Goal: Find specific page/section: Find specific page/section

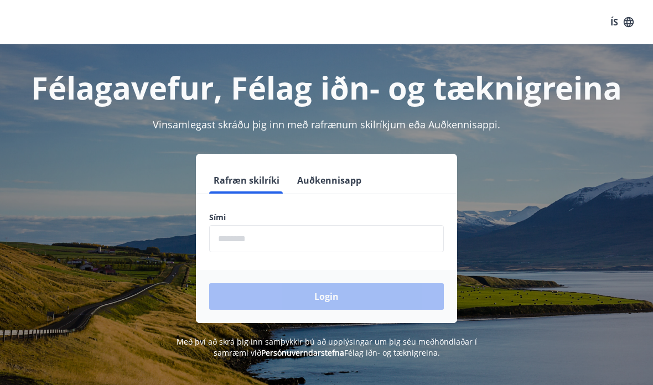
click at [233, 243] on input "phone" at bounding box center [326, 238] width 235 height 27
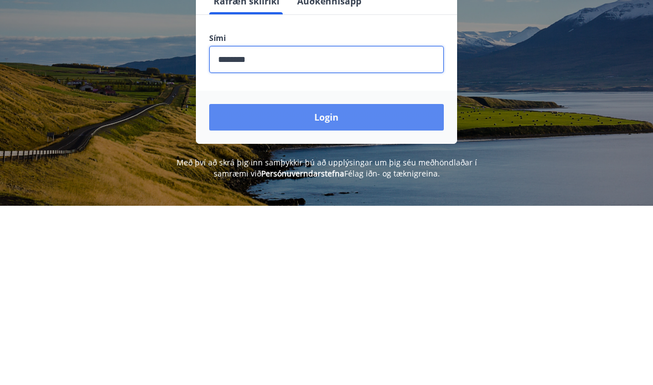
type input "********"
click at [397, 283] on button "Login" at bounding box center [326, 296] width 235 height 27
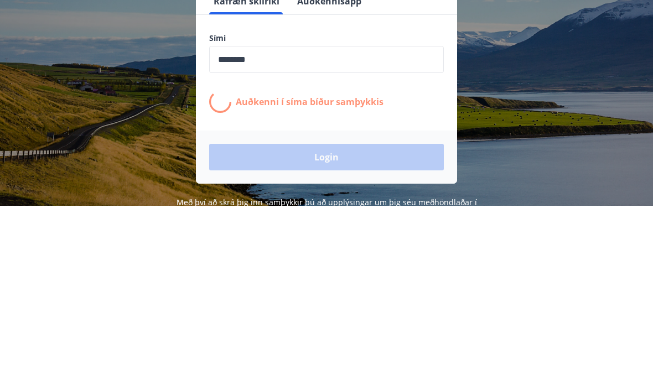
scroll to position [179, 0]
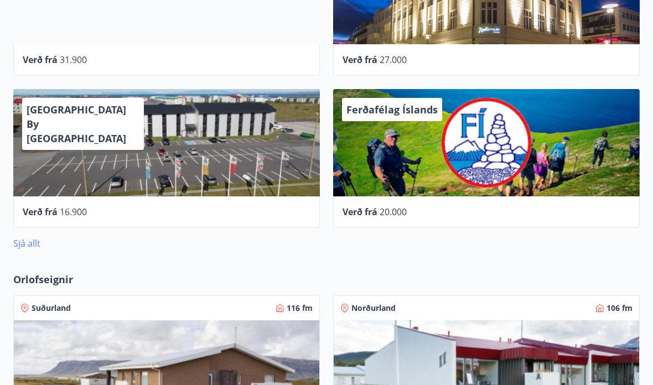
scroll to position [664, 0]
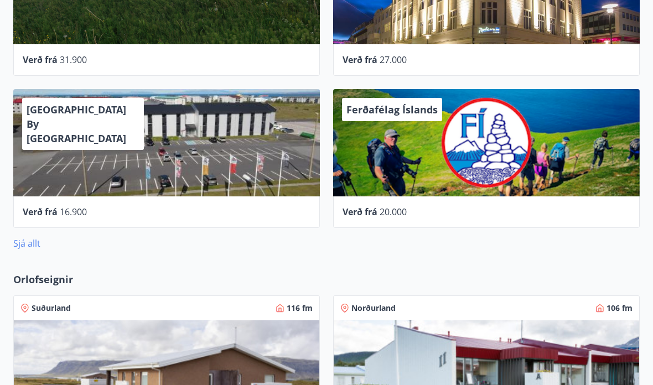
click at [30, 248] on link "Sjá allt" at bounding box center [26, 243] width 27 height 12
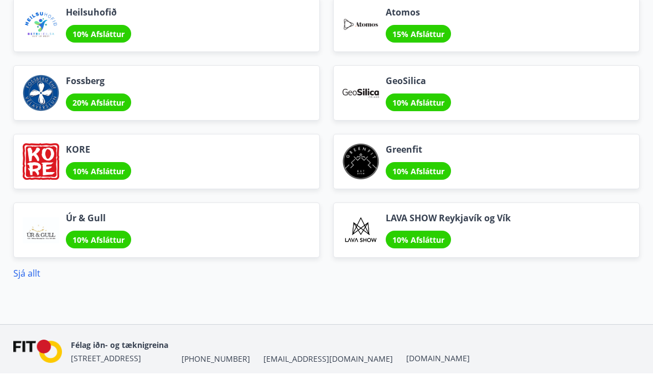
scroll to position [1477, 0]
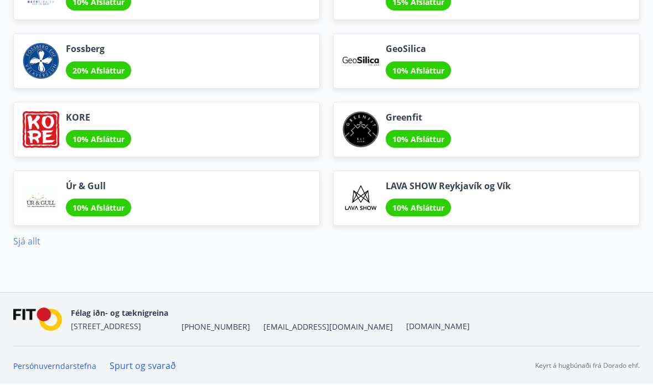
click at [29, 245] on link "Sjá allt" at bounding box center [26, 241] width 27 height 12
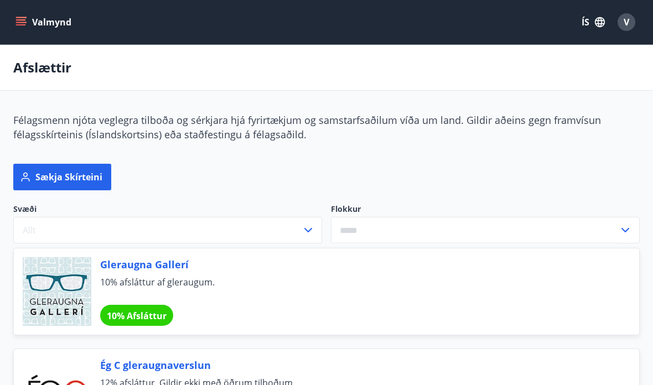
click at [65, 23] on button "Valmynd" at bounding box center [44, 22] width 63 height 20
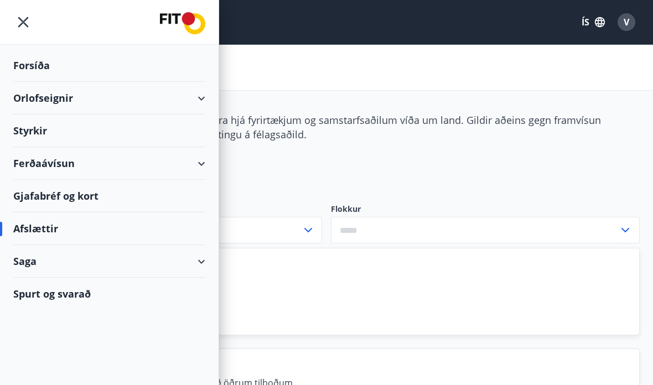
click at [172, 121] on div "Styrkir" at bounding box center [109, 130] width 192 height 33
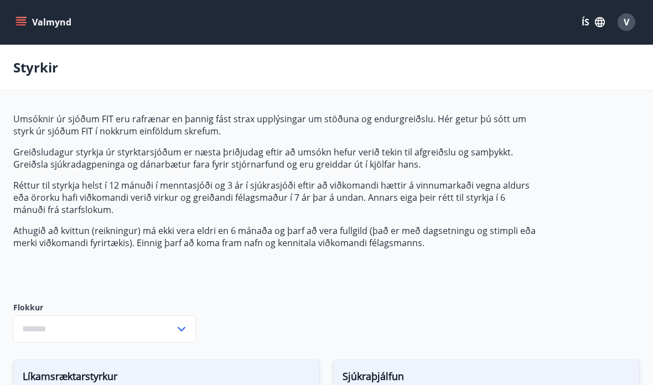
type input "***"
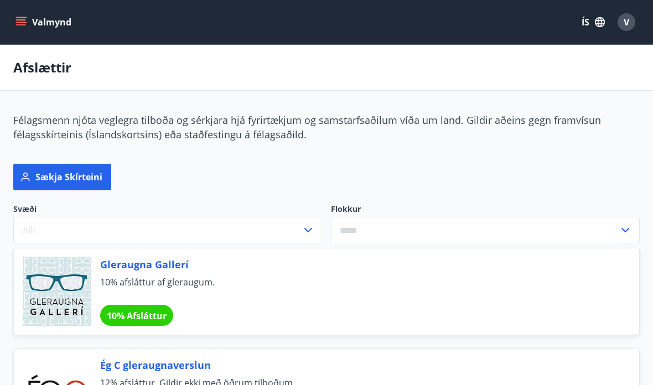
click at [52, 27] on button "Valmynd" at bounding box center [44, 22] width 63 height 20
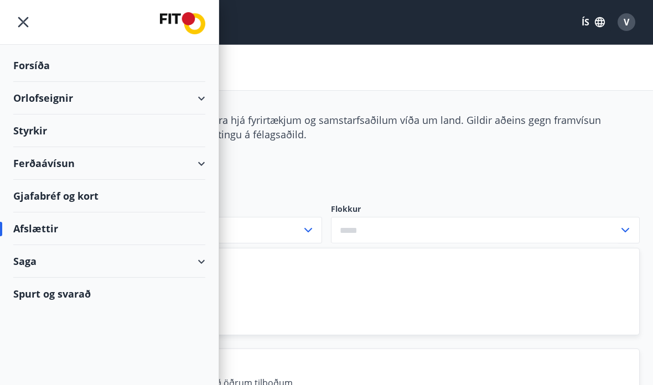
click at [208, 98] on div "Orlofseignir" at bounding box center [109, 98] width 218 height 33
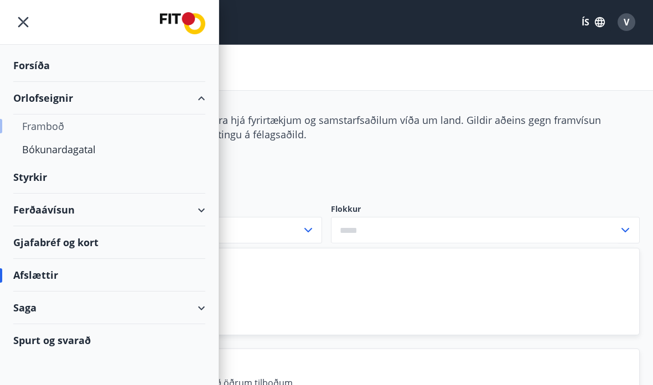
click at [136, 124] on div "Framboð" at bounding box center [109, 125] width 174 height 23
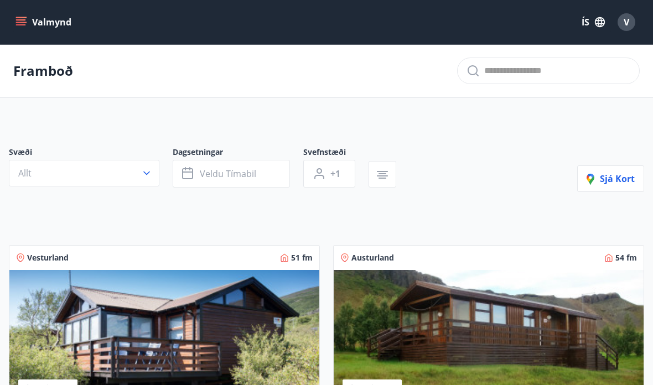
click at [33, 18] on button "Valmynd" at bounding box center [44, 22] width 63 height 20
